Goal: Information Seeking & Learning: Learn about a topic

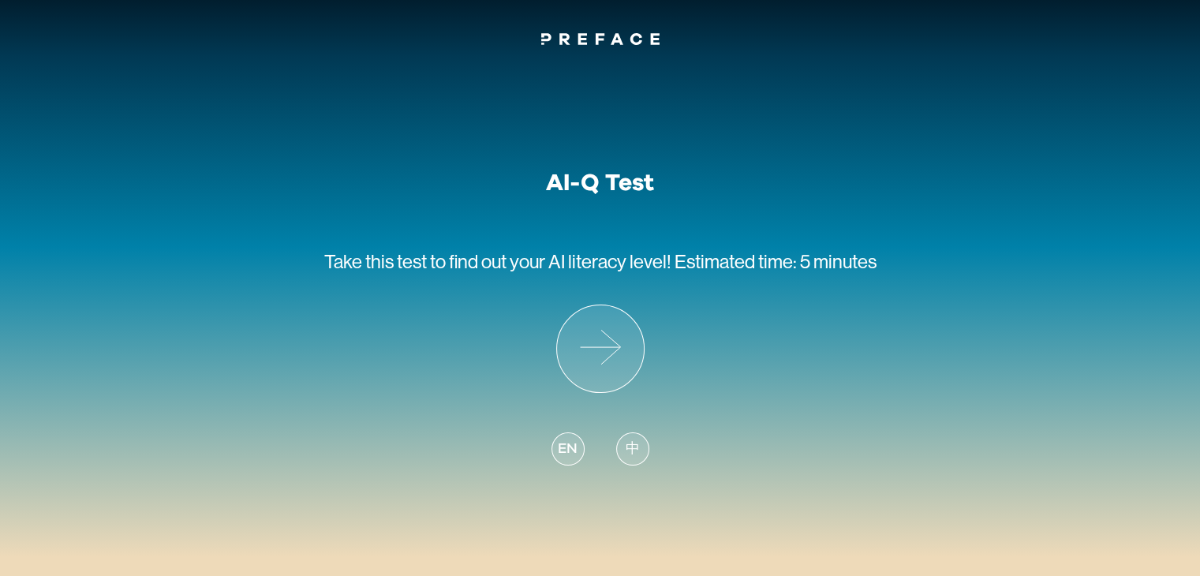
click at [634, 454] on span "中" at bounding box center [633, 449] width 14 height 21
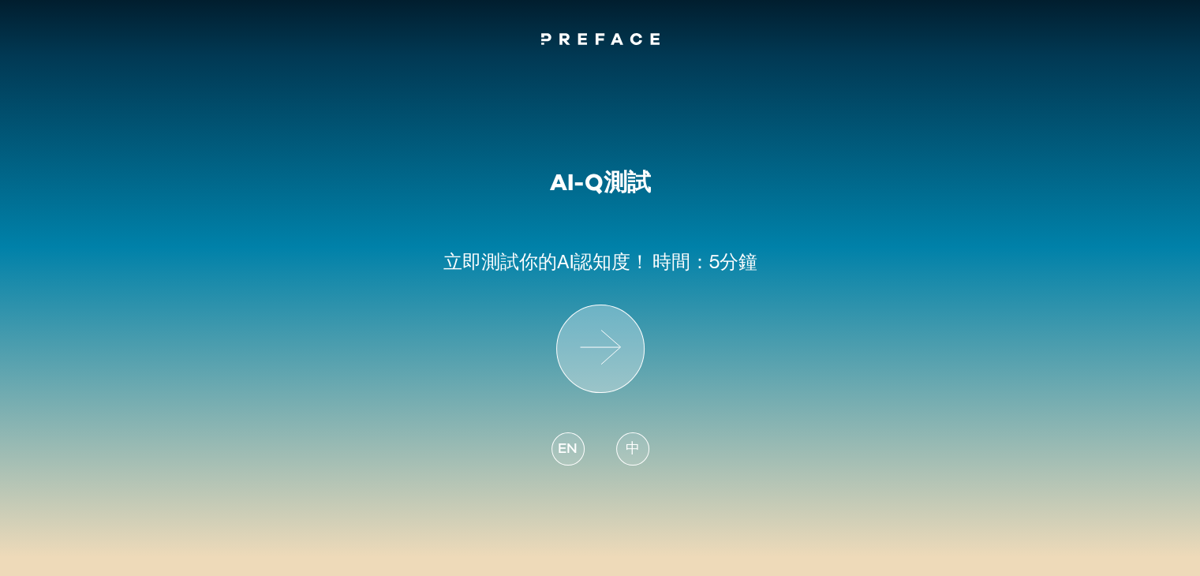
click at [603, 342] on icon at bounding box center [600, 348] width 87 height 87
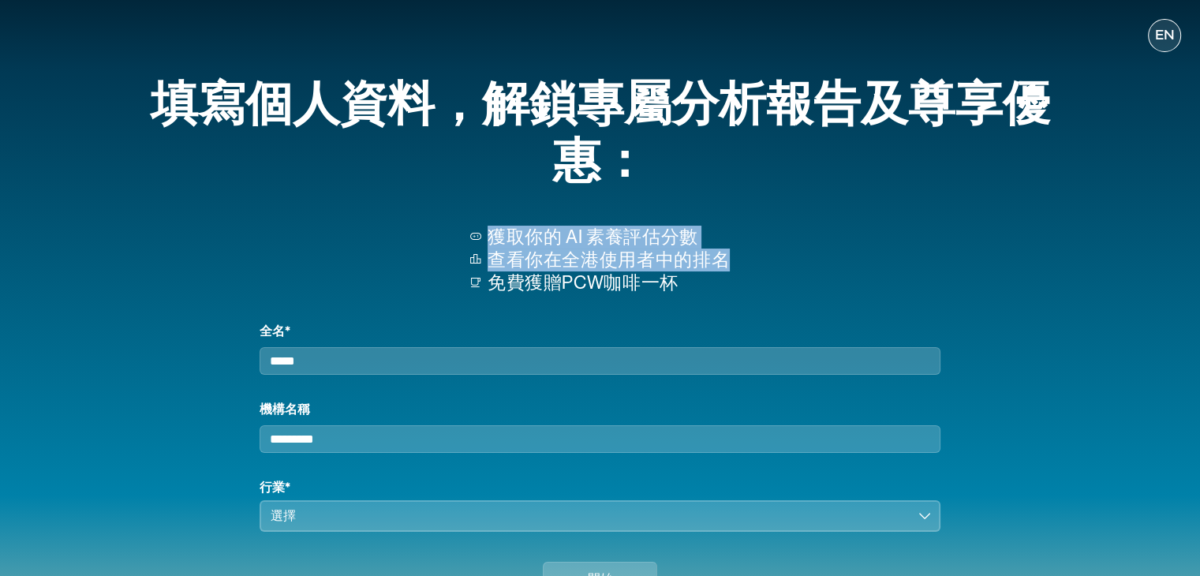
drag, startPoint x: 496, startPoint y: 232, endPoint x: 786, endPoint y: 266, distance: 292.4
click at [780, 265] on div "獲取你的 AI 素養評估分數 查看你在全港使用者中的排名 免費獲贈PCW咖啡一杯" at bounding box center [600, 261] width 972 height 122
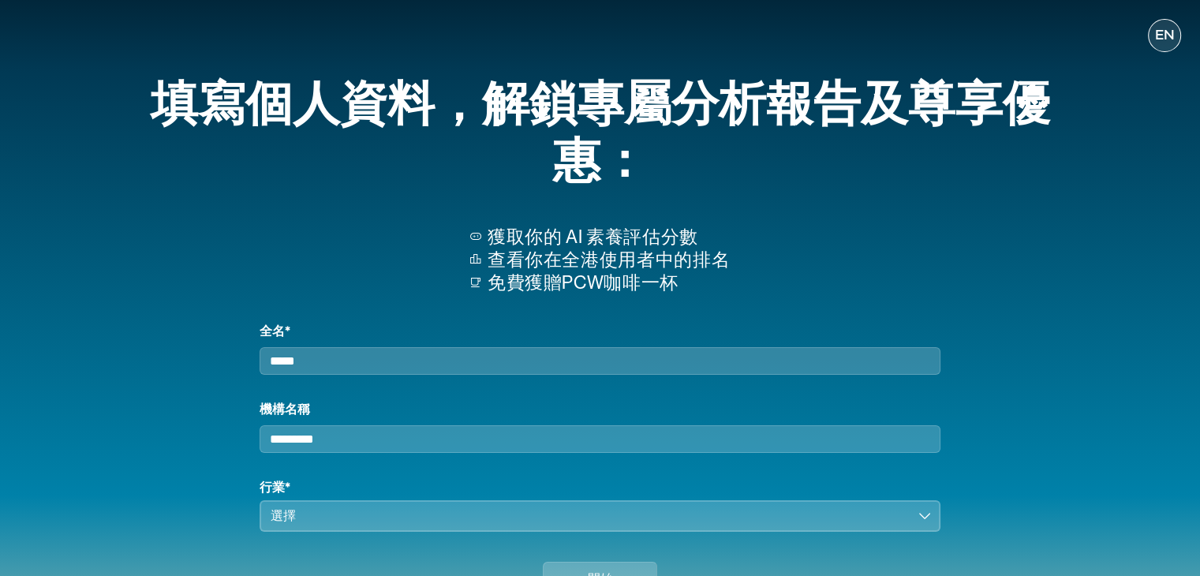
click at [827, 272] on div "獲取你的 AI 素養評估分數 查看你在全港使用者中的排名 免費獲贈PCW咖啡一杯" at bounding box center [600, 261] width 972 height 122
